Goal: Transaction & Acquisition: Purchase product/service

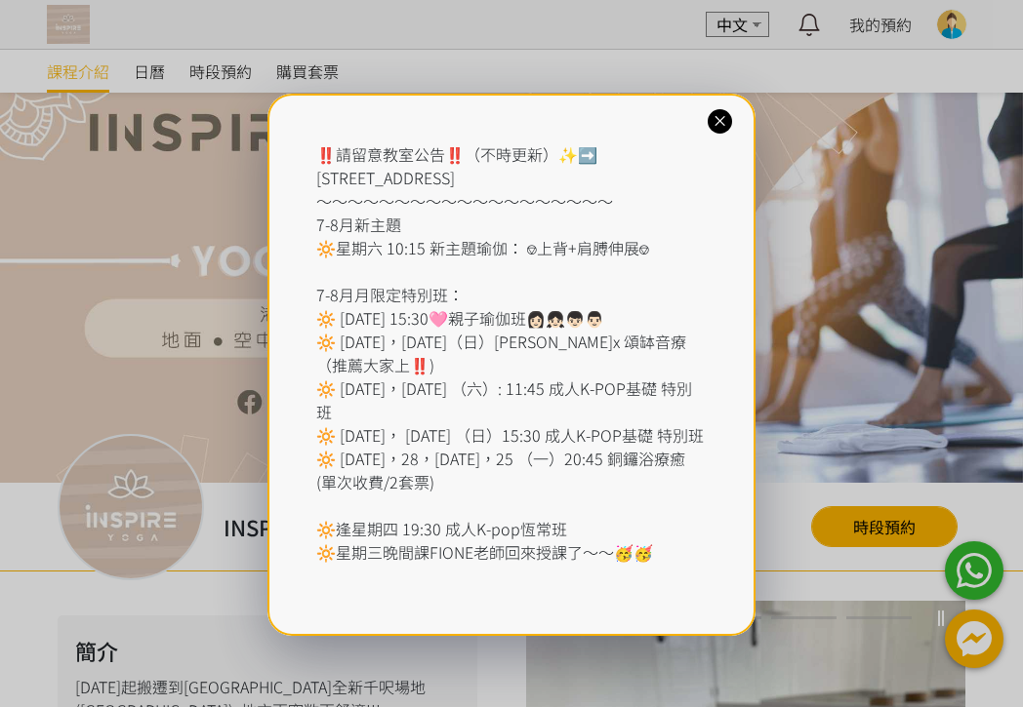
click at [714, 132] on div at bounding box center [719, 121] width 24 height 24
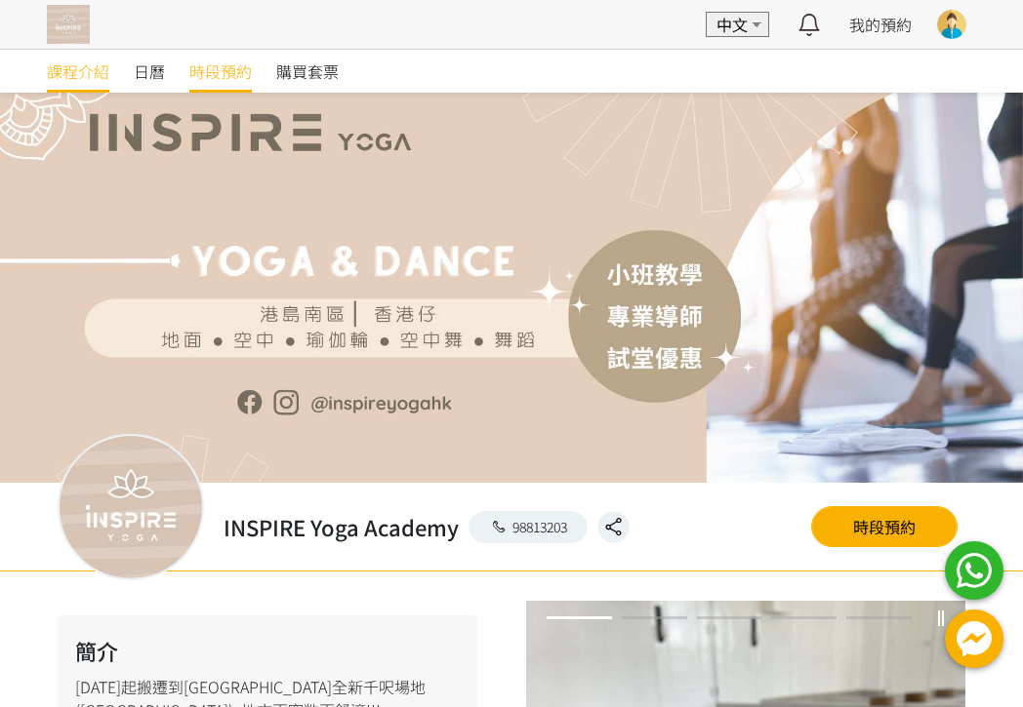
click at [231, 77] on span "時段預約" at bounding box center [220, 71] width 62 height 23
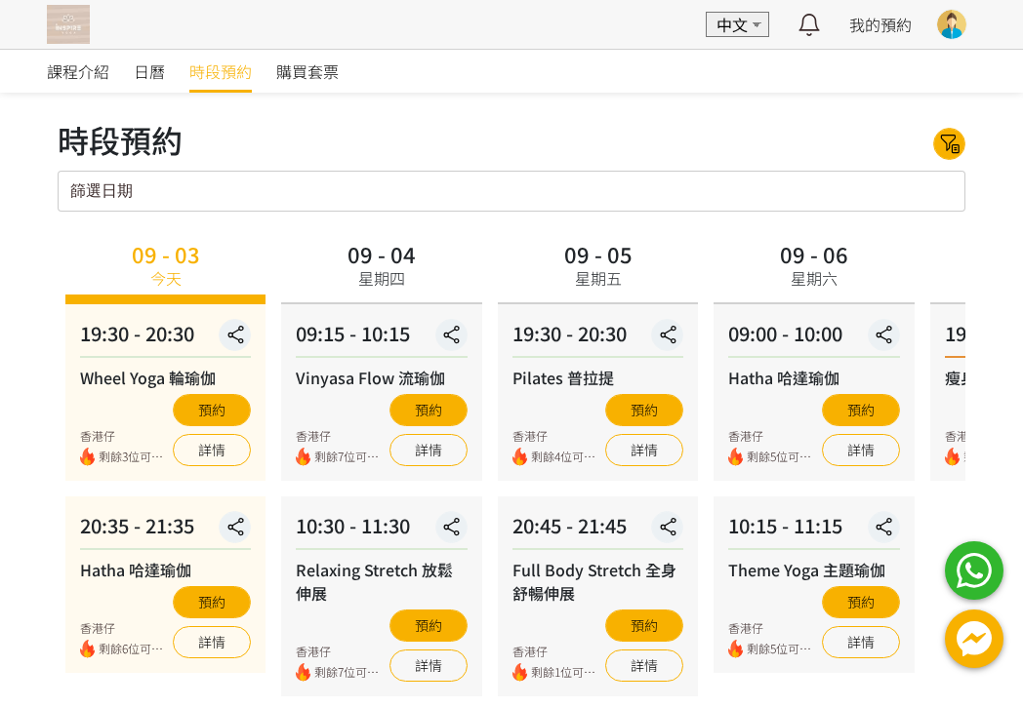
scroll to position [292, 0]
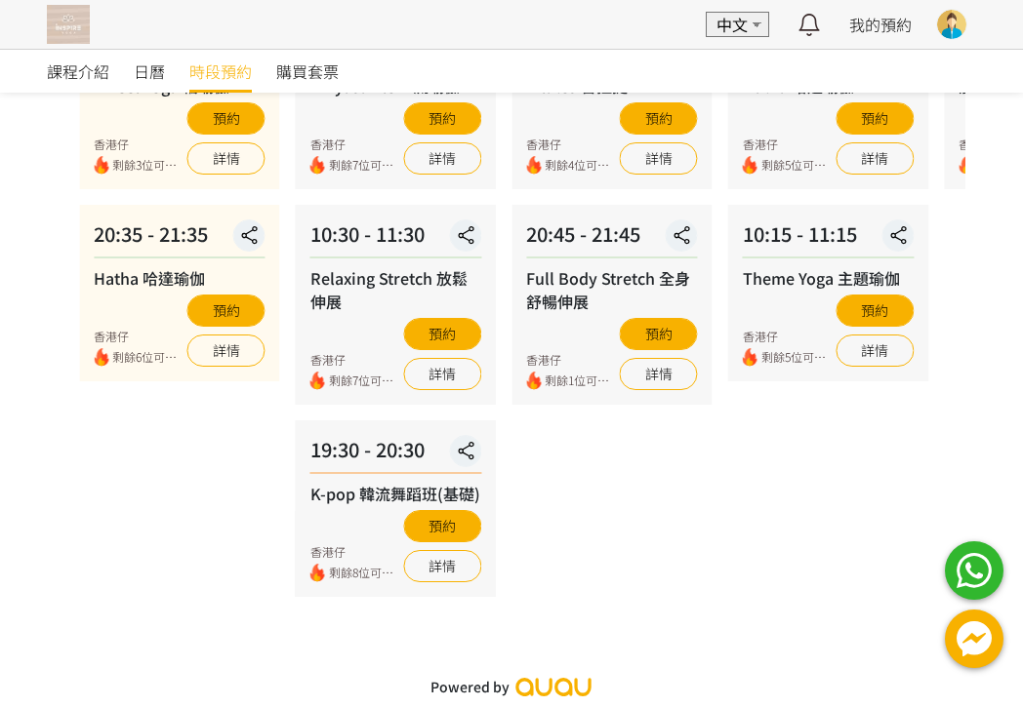
click at [364, 575] on span "剩餘8位可預約" at bounding box center [363, 573] width 69 height 19
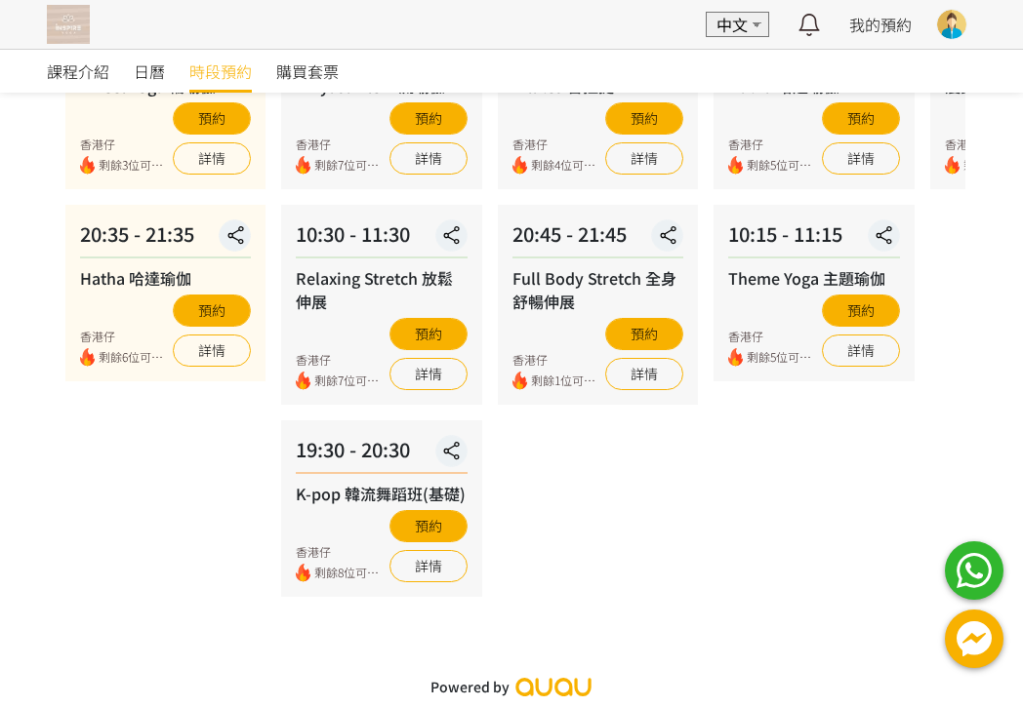
click at [678, 549] on div "09 - 05 星期五 19:30 - 20:30 Pilates 普拉提 香港仔 剩餘4位可預約 預約 詳情 20:45 - 21:45 Full Body…" at bounding box center [598, 270] width 216 height 654
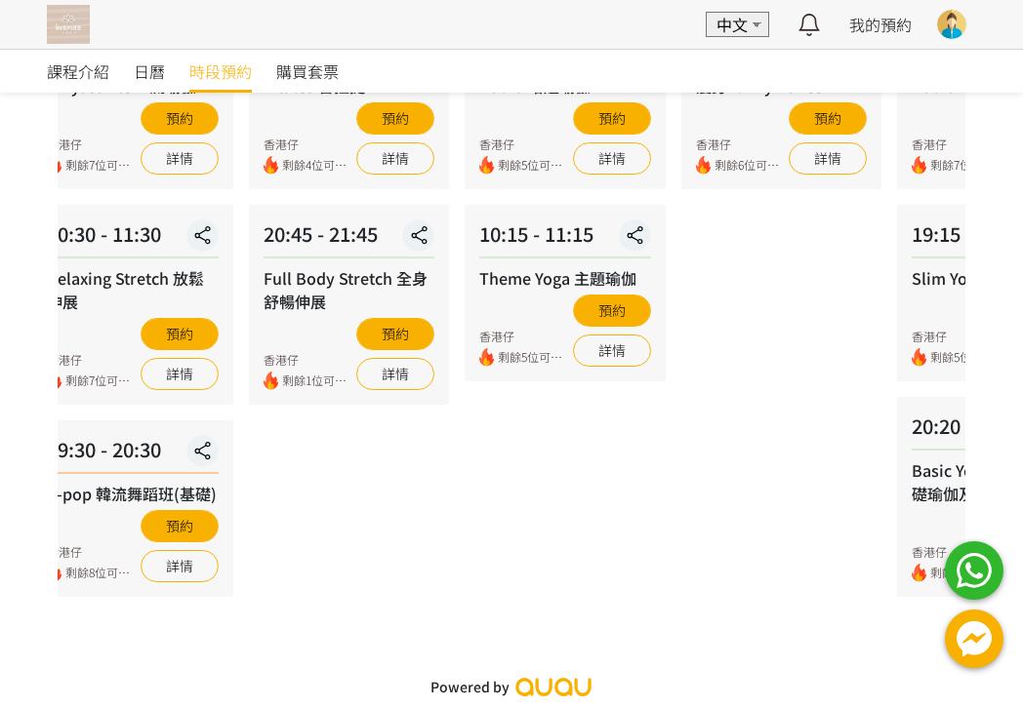
click at [457, 529] on div "09 - 06 星期六 09:00 - 10:00 Hatha 哈達瑜伽 香港仔 剩餘5位可預約 預約 詳情 10:15 - 11:15 Theme Yoga…" at bounding box center [565, 270] width 216 height 654
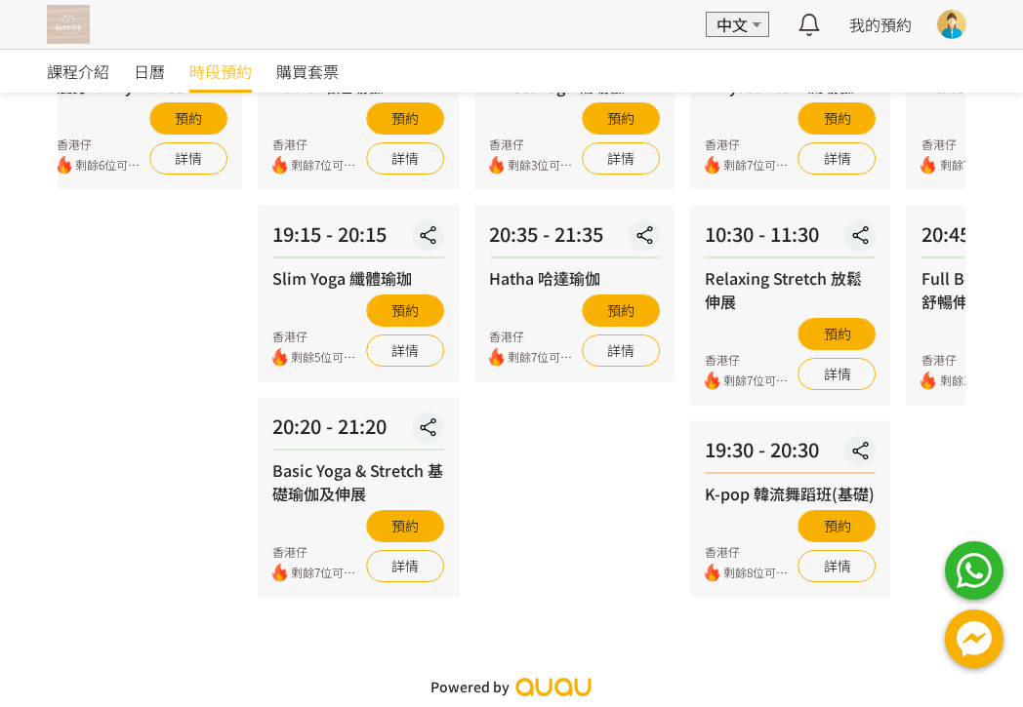
click at [104, 509] on div "09 - 08 星期一 19:00 - 20:00 瘦身Funky Dance 香港仔 剩餘6位可預約 預約 詳情" at bounding box center [142, 270] width 216 height 654
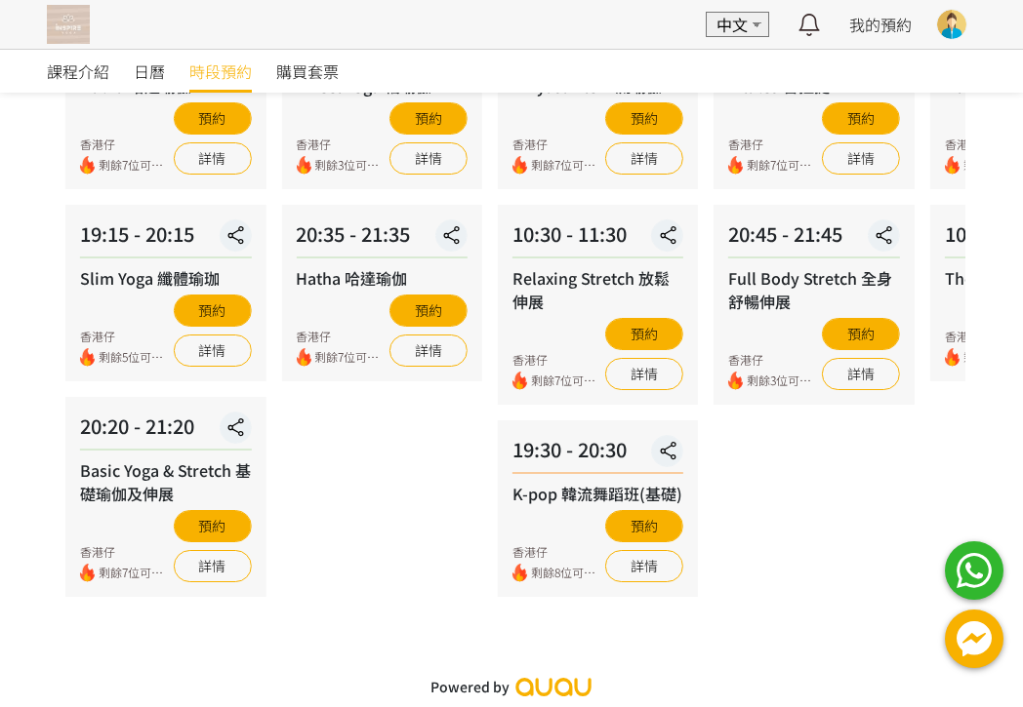
click at [489, 509] on div "09 - 10 星期三 19:30 - 20:30 Wheel Yoga 輪瑜伽 香港仔 剩餘3位可預約 預約 詳情 20:35 - 21:35 Hatha …" at bounding box center [381, 270] width 216 height 654
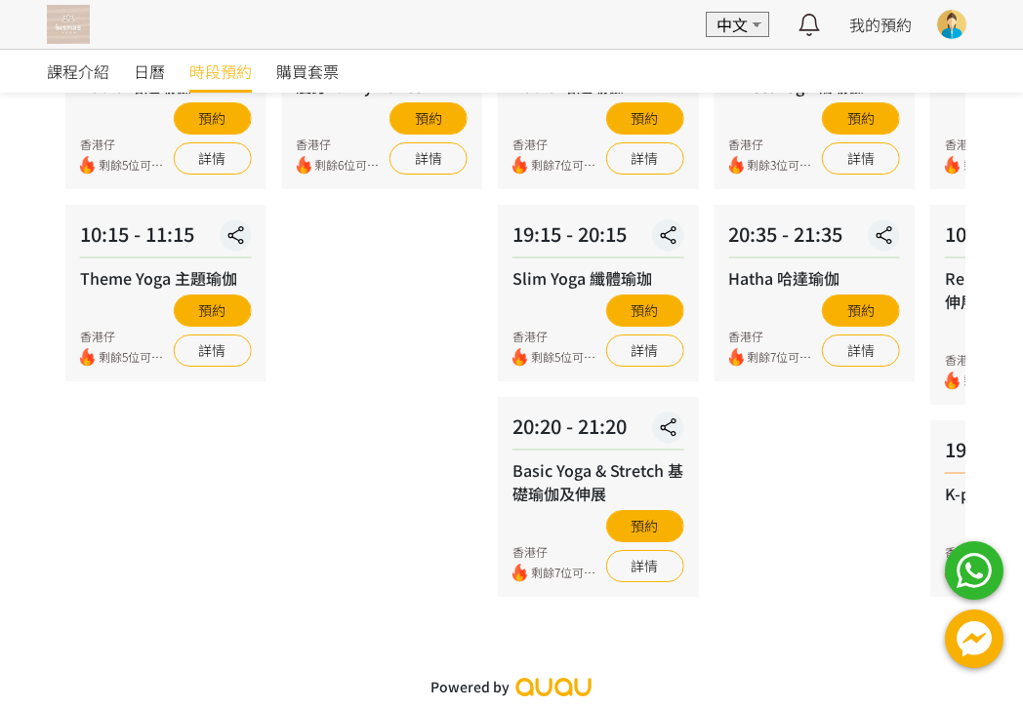
click at [273, 496] on div "09 - 06 星期六 09:00 - 10:00 Hatha 哈達瑜伽 香港仔 剩餘5位可預約 預約 詳情 10:15 - 11:15 Theme Yoga…" at bounding box center [166, 270] width 216 height 654
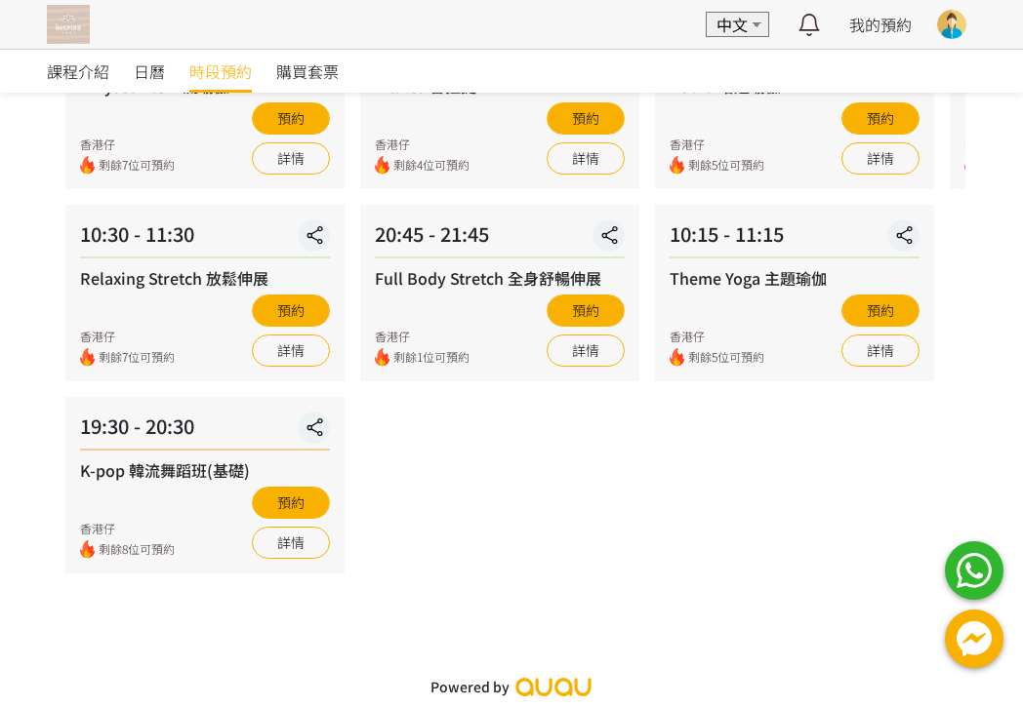
scroll to position [90, 0]
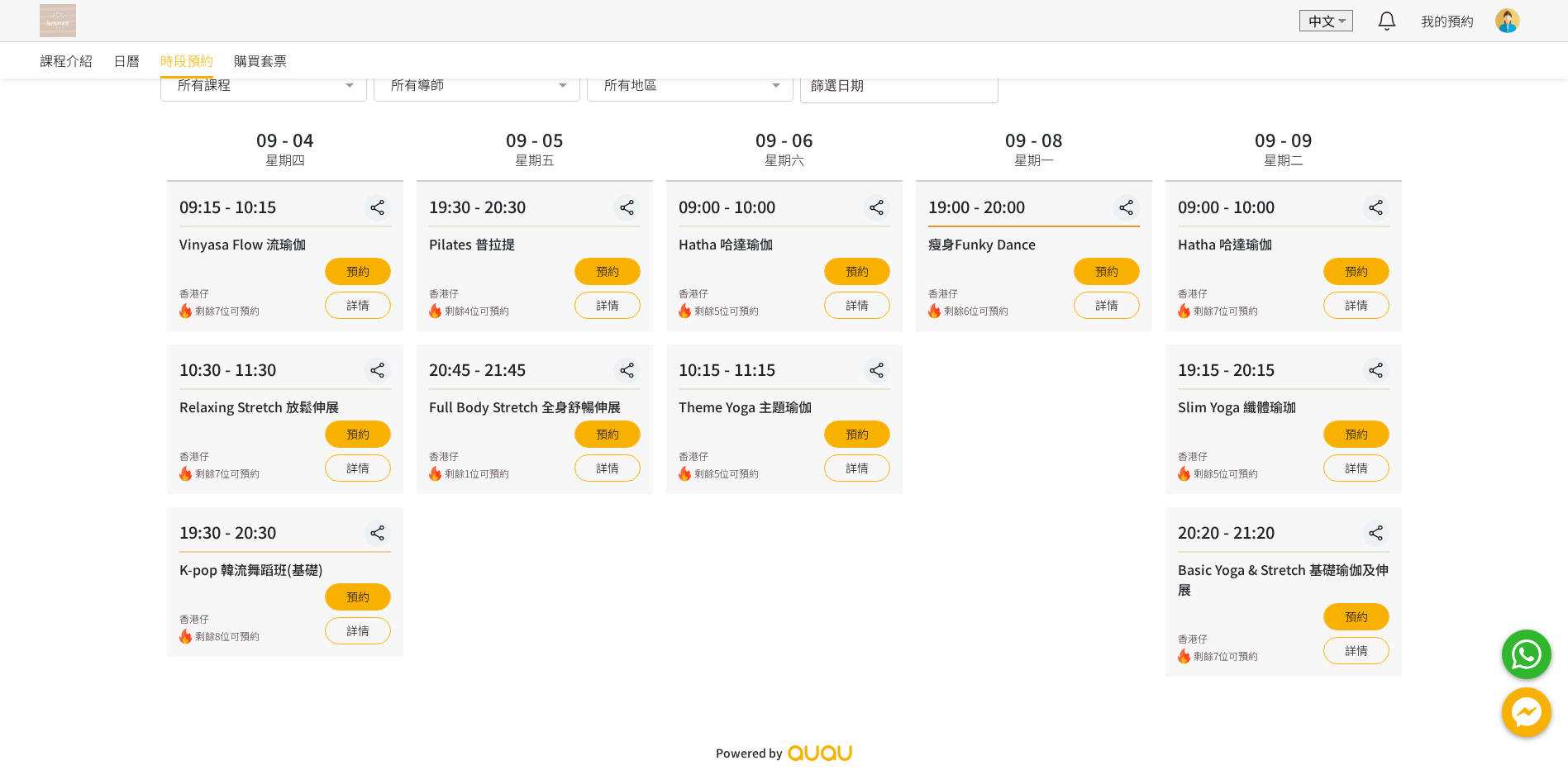
click at [591, 598] on div "09 - 05 星期五 19:30 - 20:30 Pilates 普拉提 香港仔 剩餘4位可預約 預約 詳情 20:45 - 21:45 Full Body…" at bounding box center [535, 400] width 250 height 554
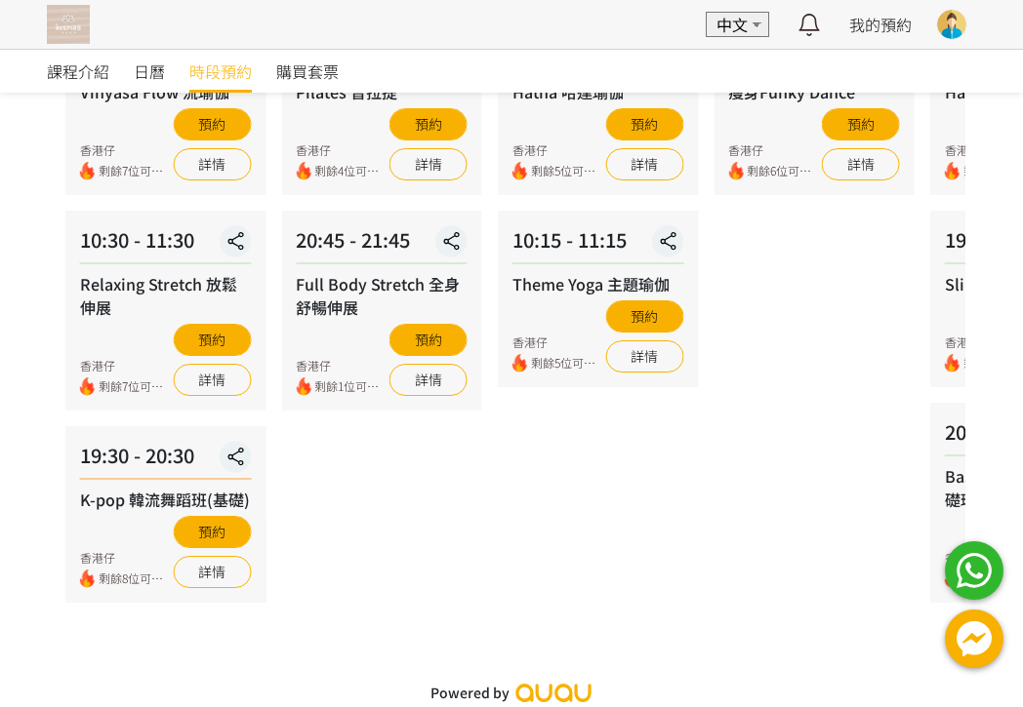
scroll to position [292, 0]
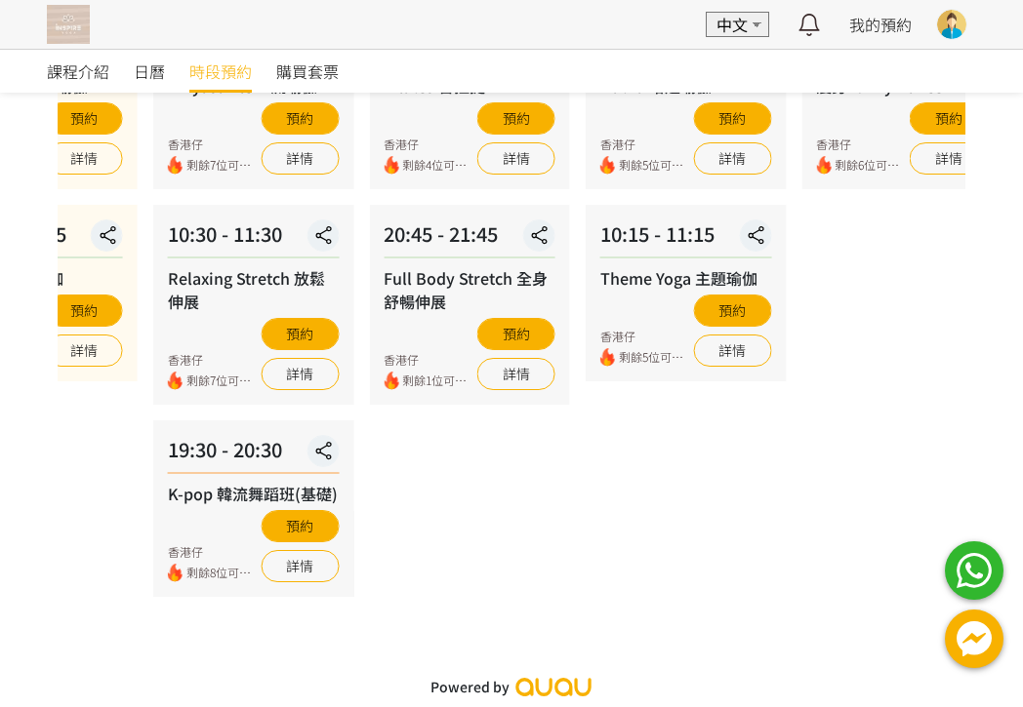
click at [817, 528] on div "09 - 03 今天 19:30 - 20:30 Wheel Yoga 輪瑜伽 香港仔 剩餘3位可預約 預約 詳情 20:35 - 21:35 Hatha 哈…" at bounding box center [383, 270] width 907 height 654
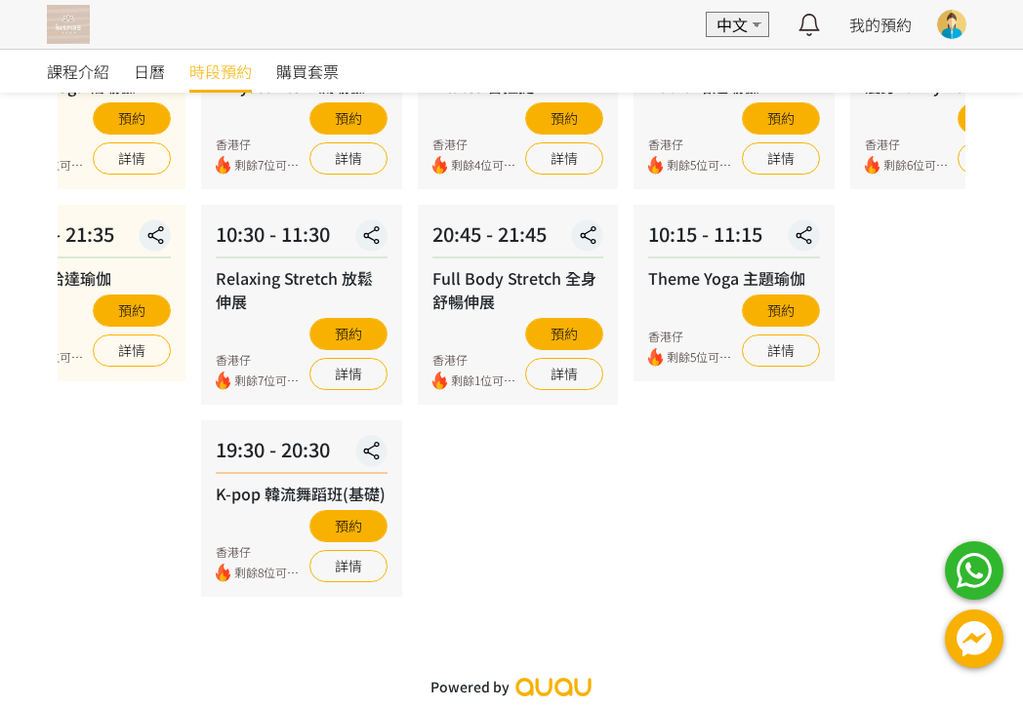
click at [625, 481] on div "09 - 06 星期六 09:00 - 10:00 Hatha 哈達瑜伽 香港仔 剩餘5位可預約 預約 詳情 10:15 - 11:15 Theme Yoga…" at bounding box center [733, 270] width 216 height 654
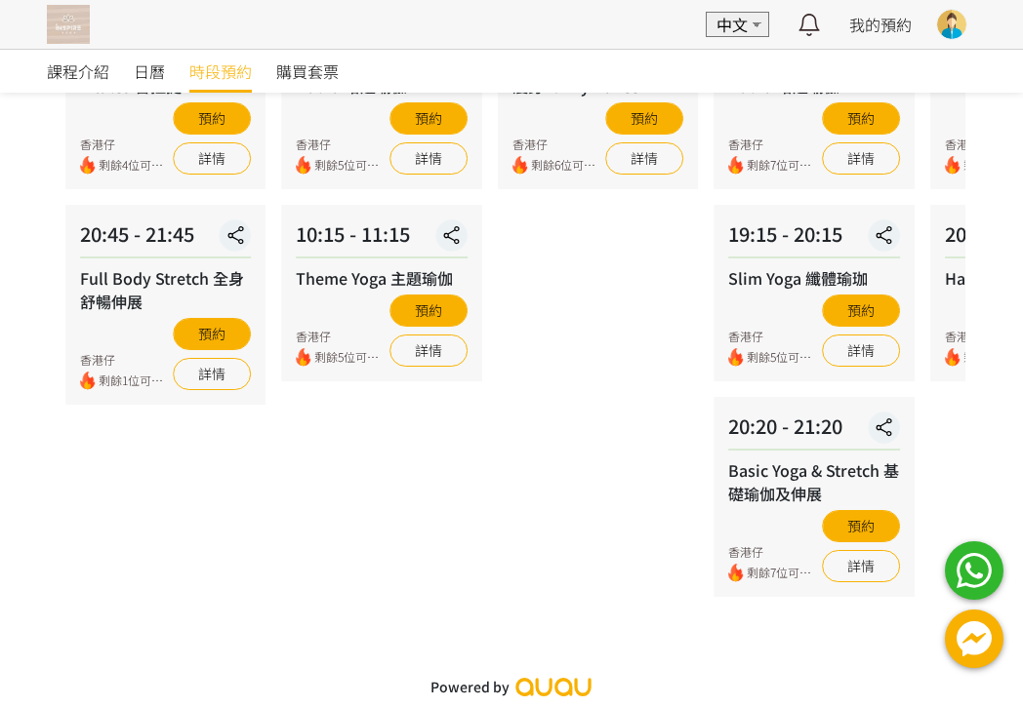
click at [713, 452] on div "20:20 - 21:20 Basic Yoga & Stretch 基礎瑜伽及伸展 香港仔 剩餘7位可預約 預約 詳情" at bounding box center [813, 497] width 200 height 200
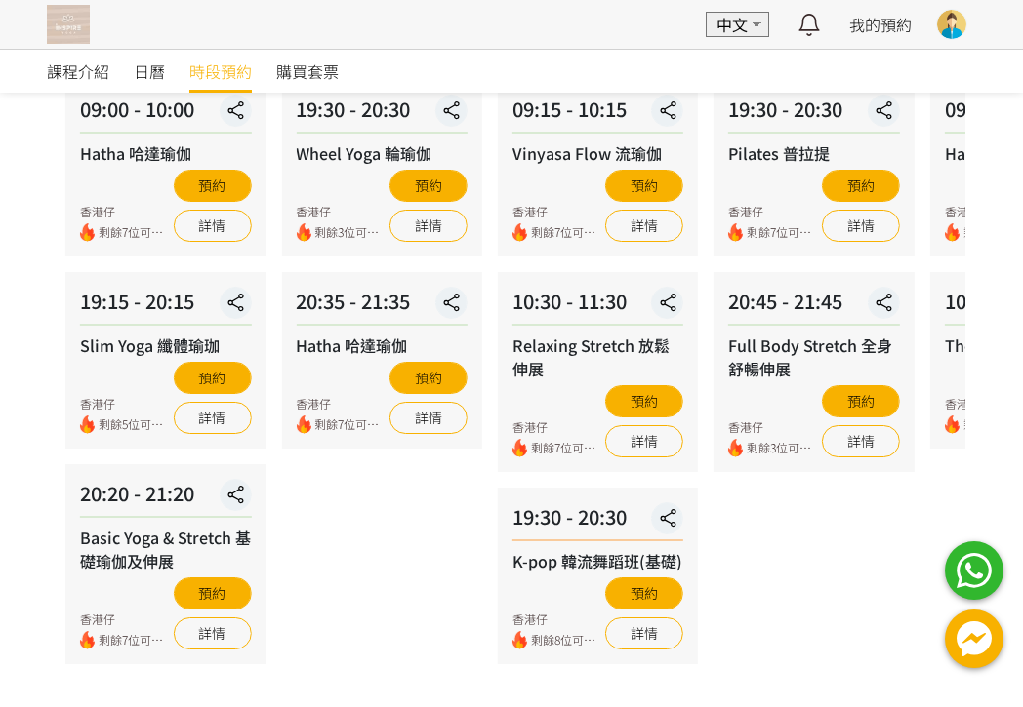
scroll to position [194, 0]
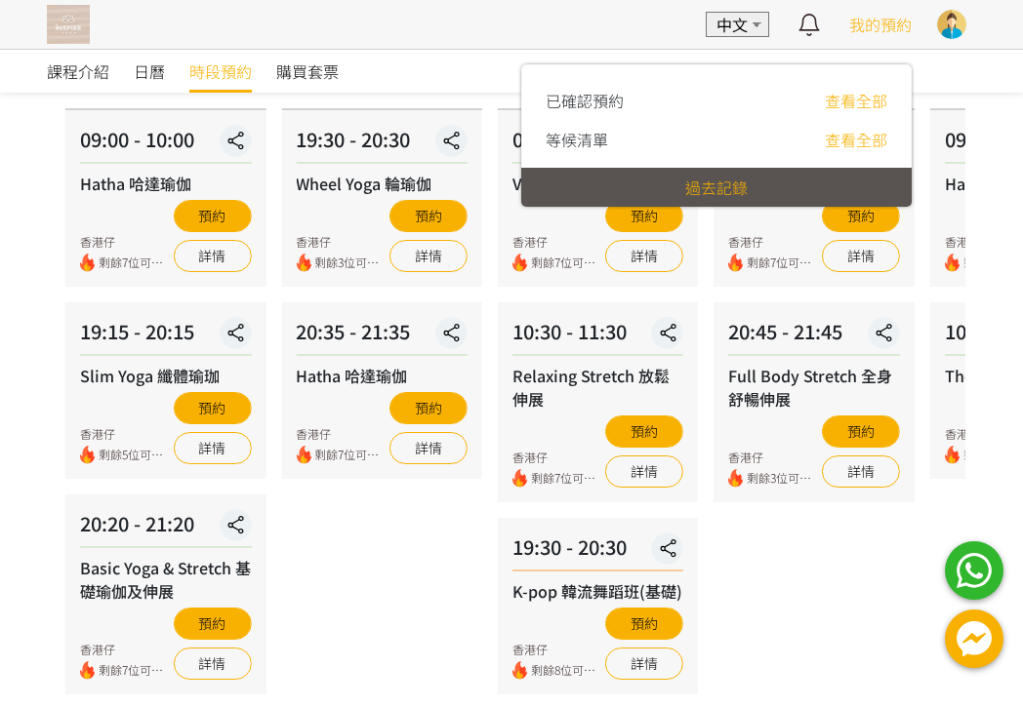
click at [910, 27] on span "我的預約" at bounding box center [880, 24] width 62 height 23
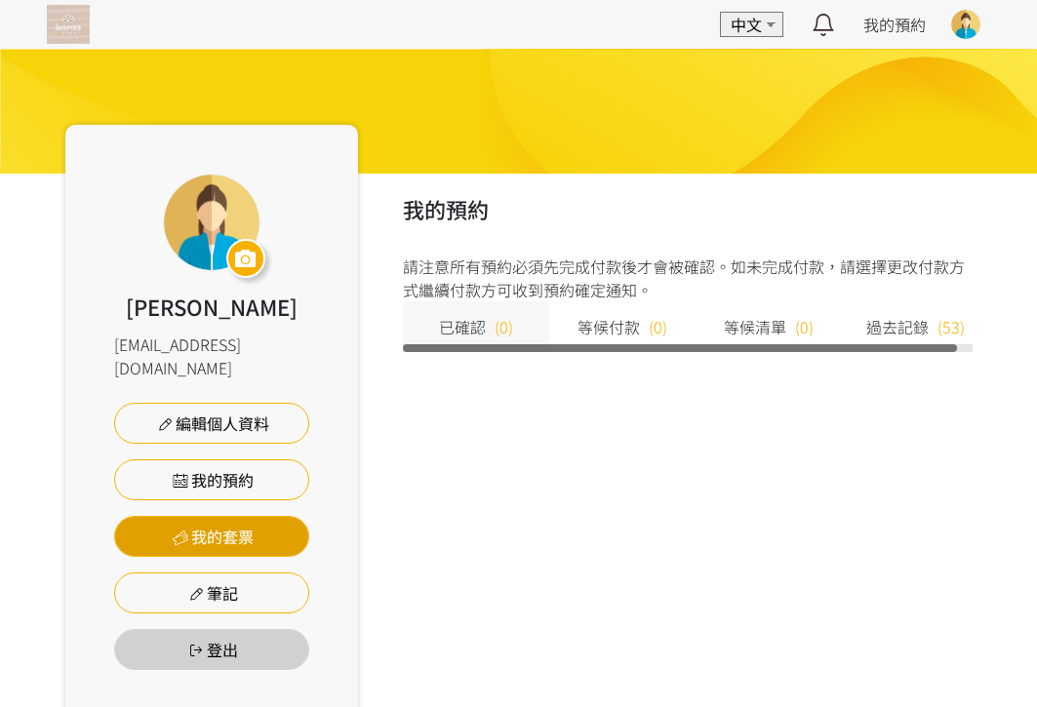
click at [235, 521] on link "我的套票" at bounding box center [211, 536] width 195 height 41
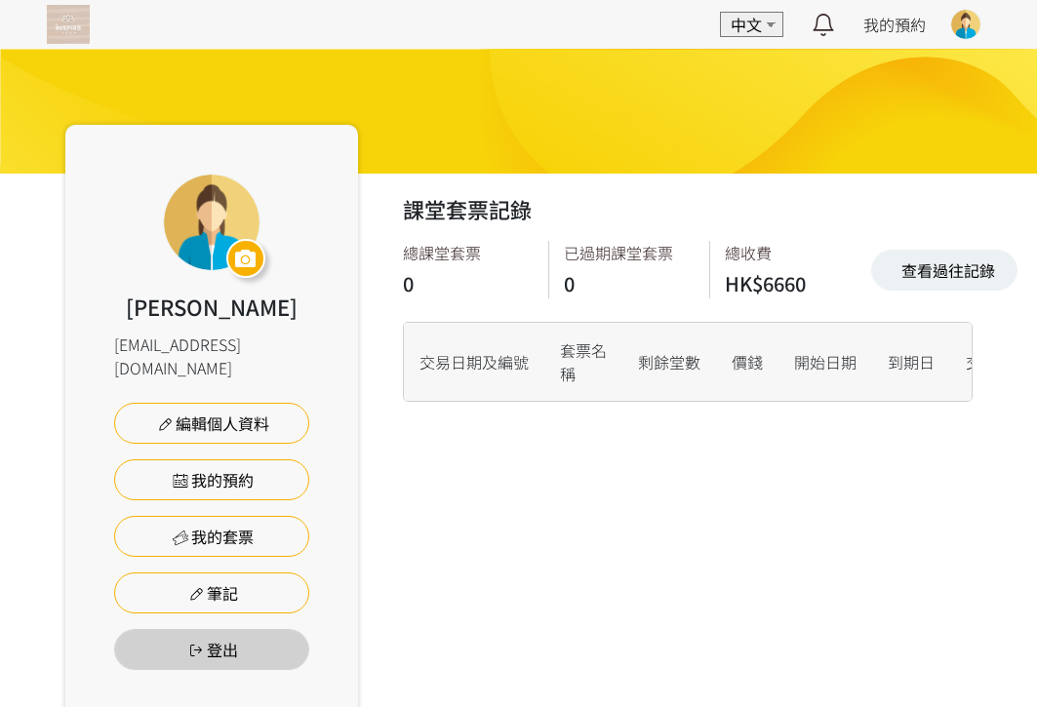
click at [80, 20] on img at bounding box center [68, 24] width 43 height 39
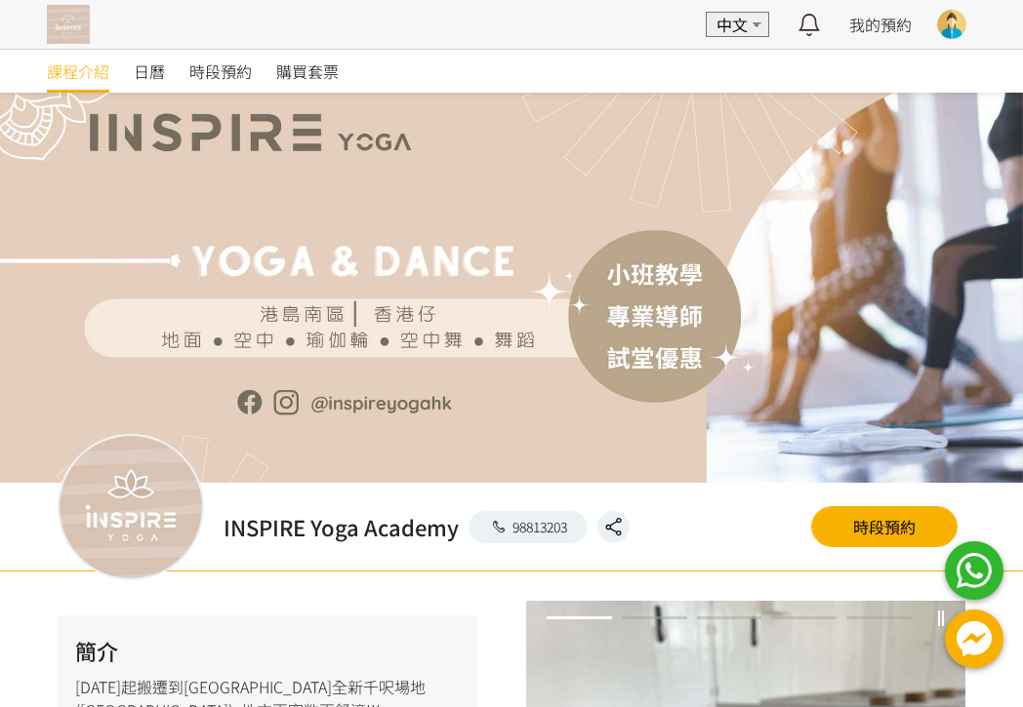
click at [291, 73] on div "‼️請留意教室公告‼️（不時更新）✨➡️ [STREET_ADDRESS] ～～～～～～～～～～～～～～～～～～～ 7-8月新主題 🔆星期六 10:15 新主…" at bounding box center [511, 353] width 1023 height 707
click at [302, 76] on span "購買套票" at bounding box center [307, 71] width 62 height 23
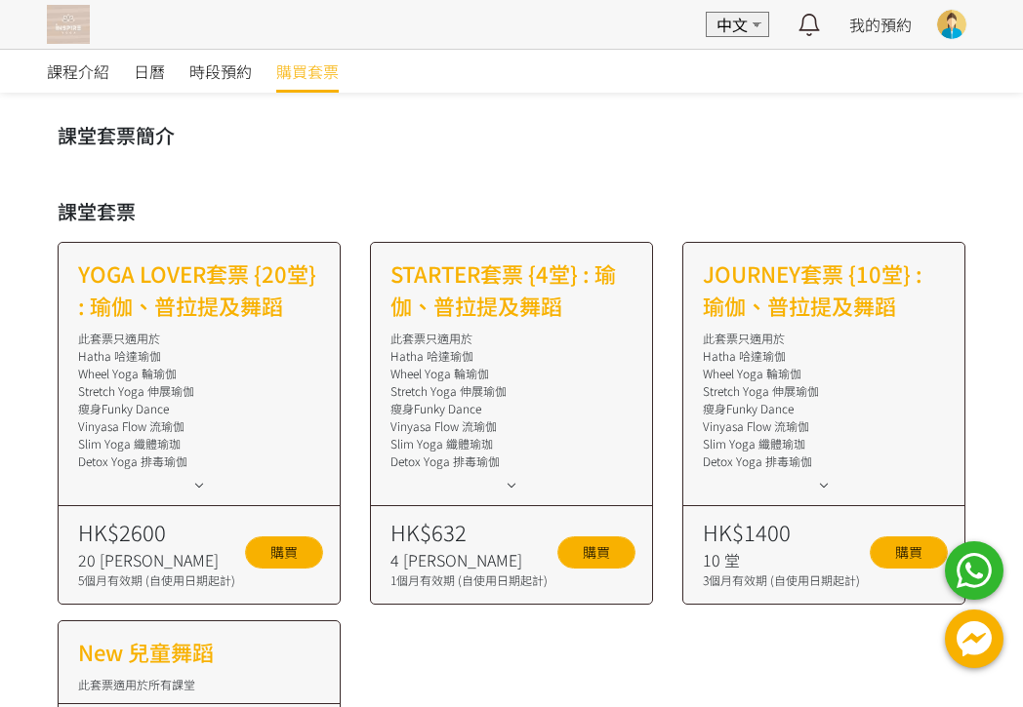
scroll to position [98, 0]
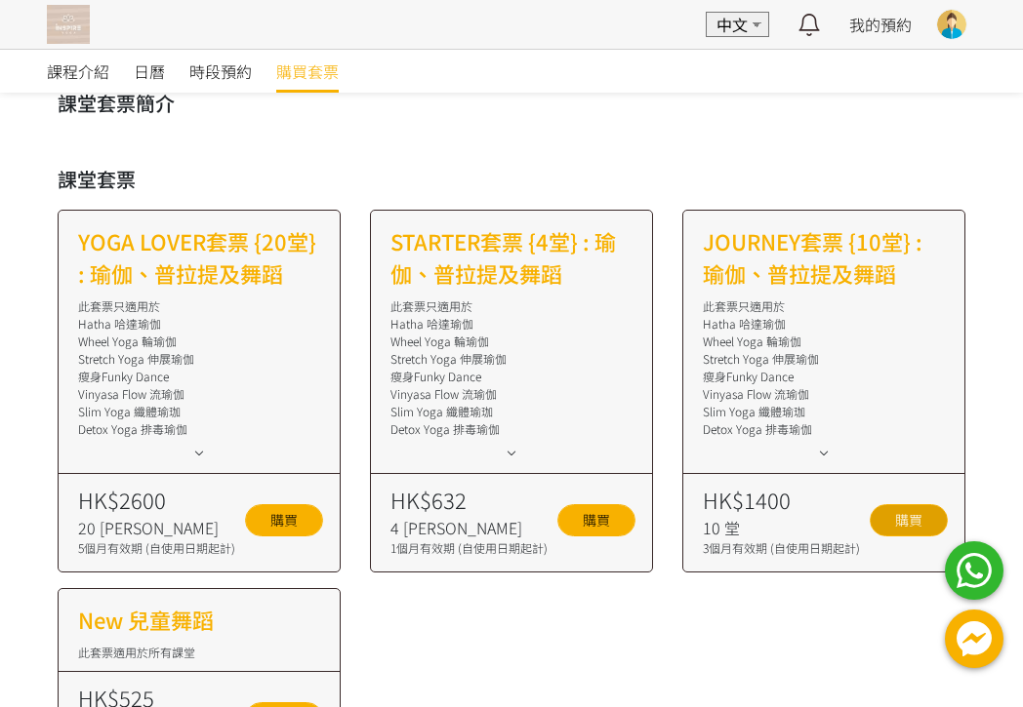
click at [931, 518] on link "購買" at bounding box center [908, 520] width 78 height 32
